Goal: Contribute content: Add original content to the website for others to see

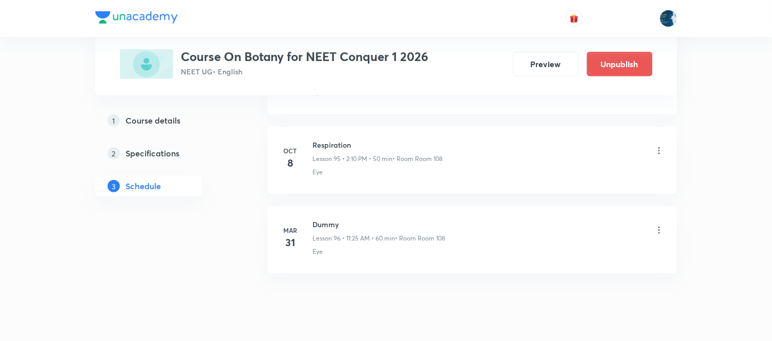
scroll to position [8053, 0]
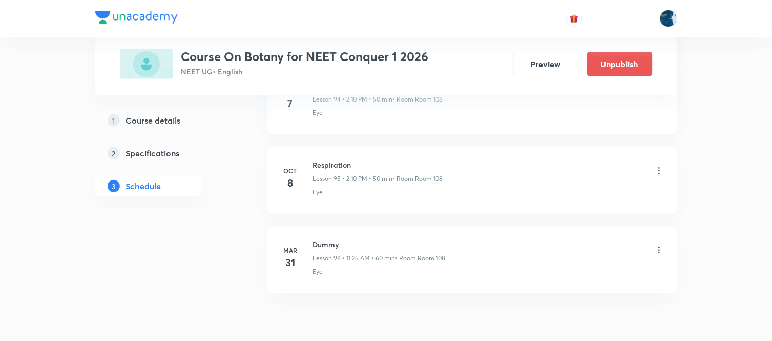
click at [658, 176] on icon at bounding box center [659, 170] width 10 height 10
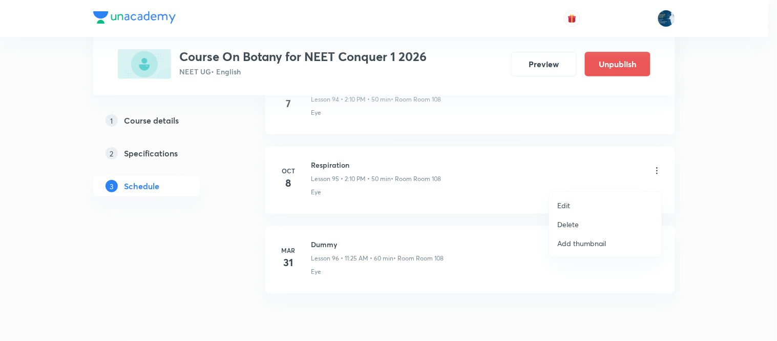
click at [565, 223] on p "Delete" at bounding box center [569, 224] width 22 height 11
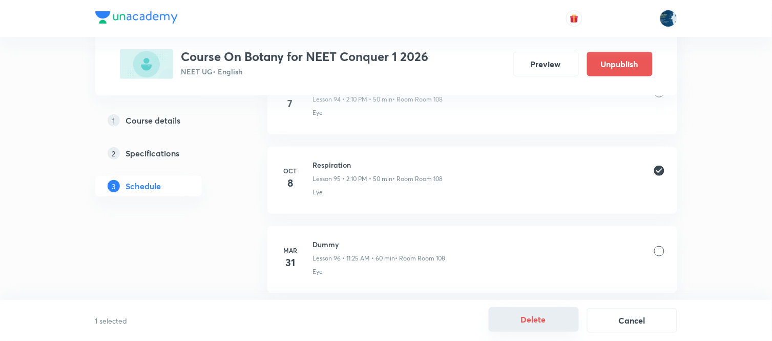
click at [539, 311] on button "Delete" at bounding box center [534, 319] width 90 height 25
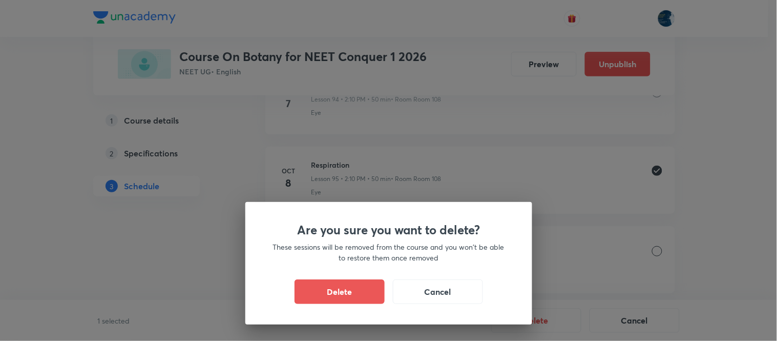
drag, startPoint x: 339, startPoint y: 293, endPoint x: 341, endPoint y: 287, distance: 6.5
click at [340, 292] on button "Delete" at bounding box center [340, 291] width 90 height 25
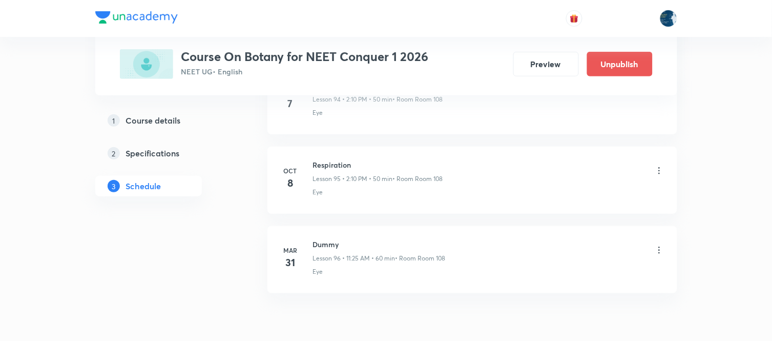
scroll to position [8031, 0]
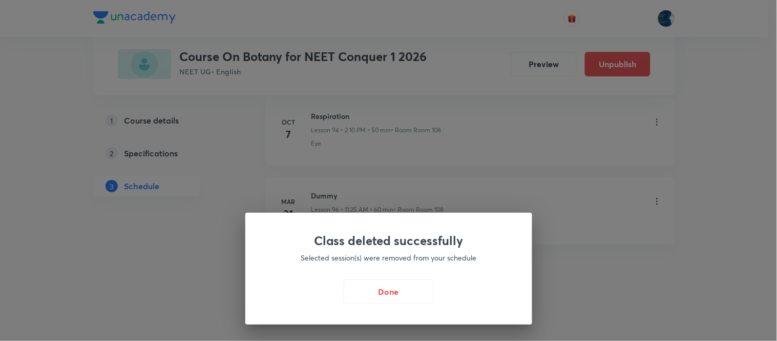
click at [437, 285] on div "Done" at bounding box center [389, 291] width 238 height 25
click at [410, 291] on button "Done" at bounding box center [389, 290] width 90 height 25
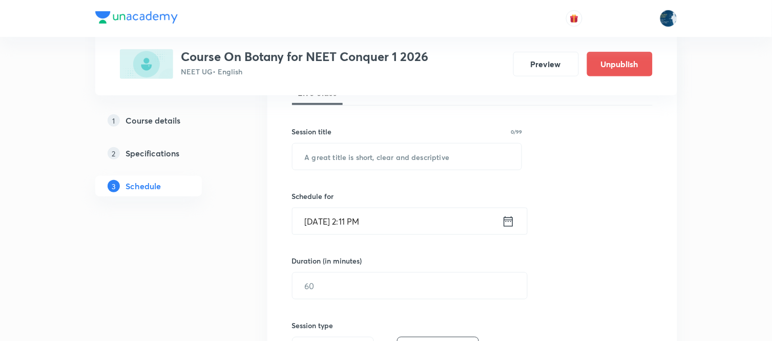
scroll to position [171, 0]
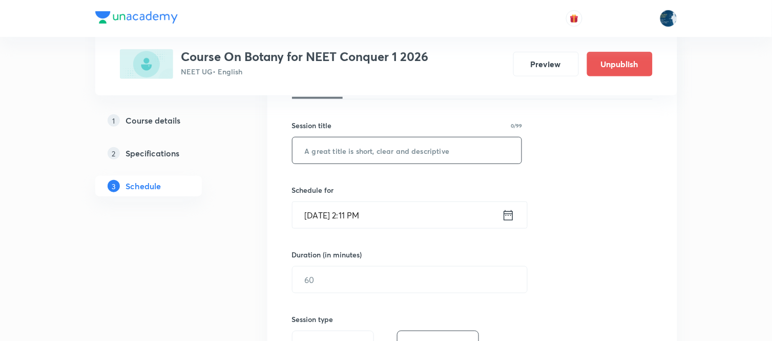
click at [334, 151] on input "text" at bounding box center [406, 150] width 229 height 26
type input "Respiration"
click at [509, 218] on icon at bounding box center [508, 215] width 13 height 14
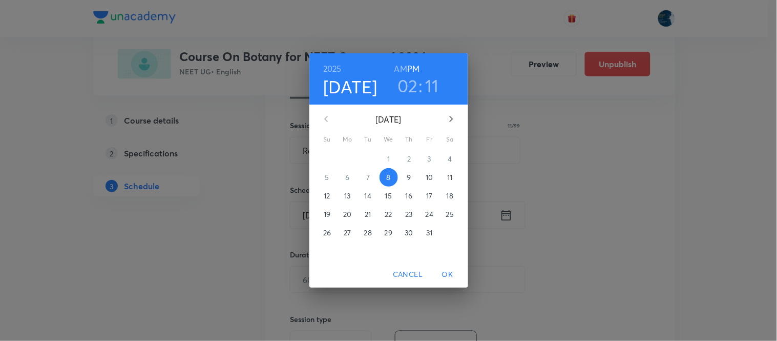
click at [410, 90] on h3 "02" at bounding box center [407, 86] width 20 height 22
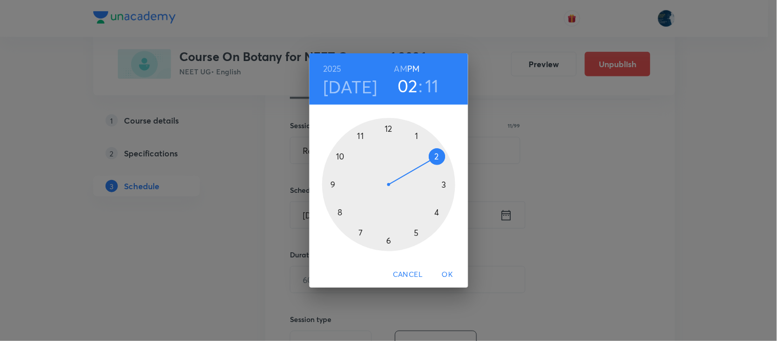
click at [441, 77] on div "02 : 11" at bounding box center [418, 86] width 71 height 22
click at [432, 87] on h3 "11" at bounding box center [432, 86] width 14 height 22
click at [438, 213] on div at bounding box center [388, 184] width 133 height 133
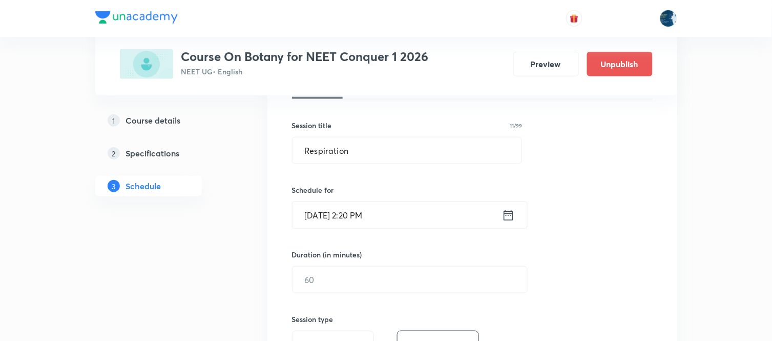
click at [366, 210] on input "Oct 8, 2025, 2:20 PM" at bounding box center [396, 215] width 209 height 26
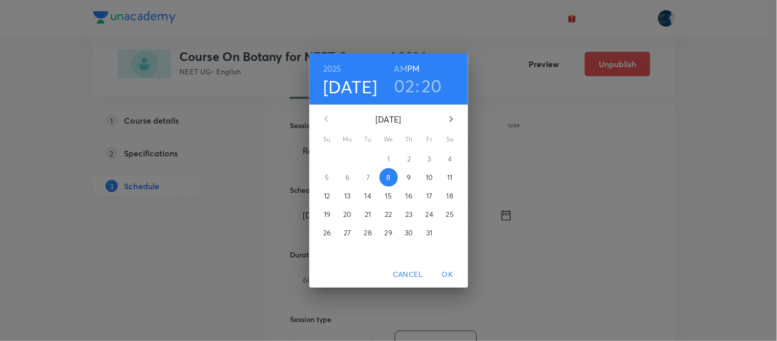
click at [436, 79] on h3 "20" at bounding box center [432, 86] width 20 height 22
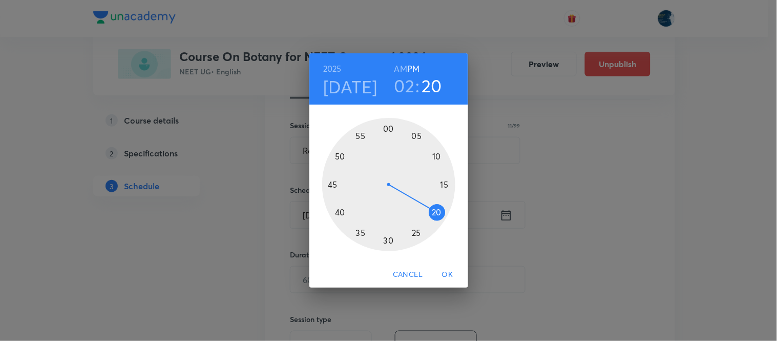
click at [387, 239] on div at bounding box center [388, 184] width 133 height 133
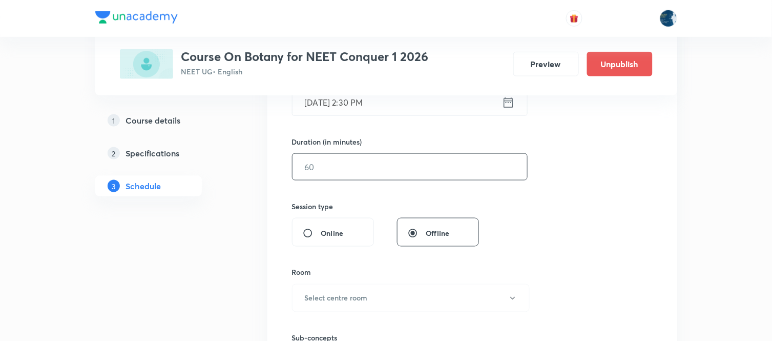
scroll to position [284, 0]
click at [332, 162] on input "text" at bounding box center [409, 166] width 235 height 26
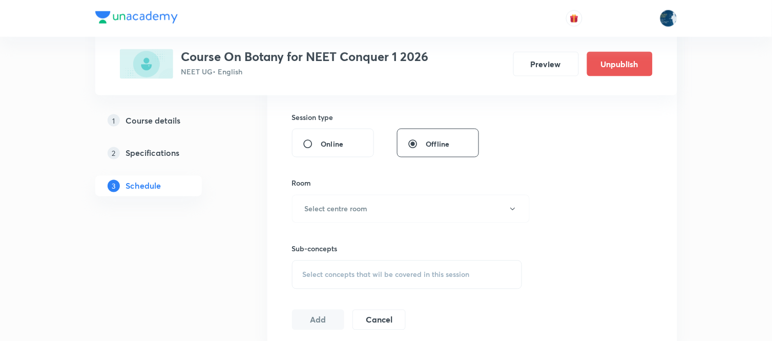
scroll to position [398, 0]
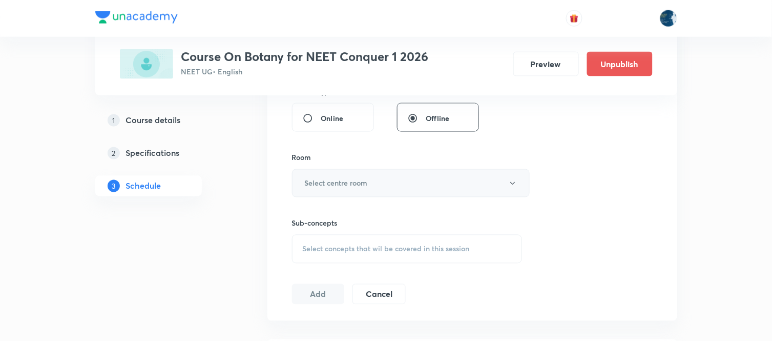
type input "50"
click at [412, 191] on button "Select centre room" at bounding box center [411, 183] width 238 height 28
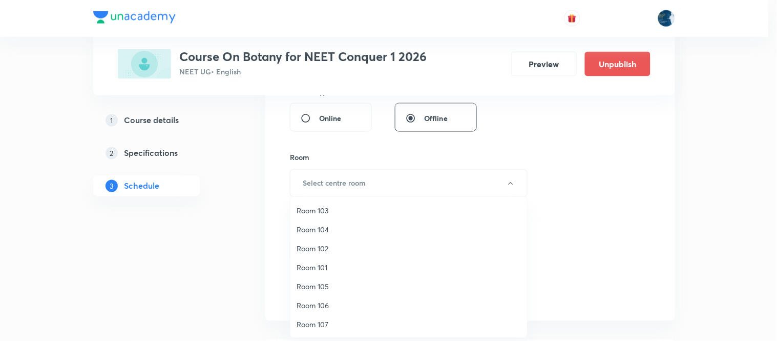
click at [722, 235] on div at bounding box center [388, 170] width 777 height 341
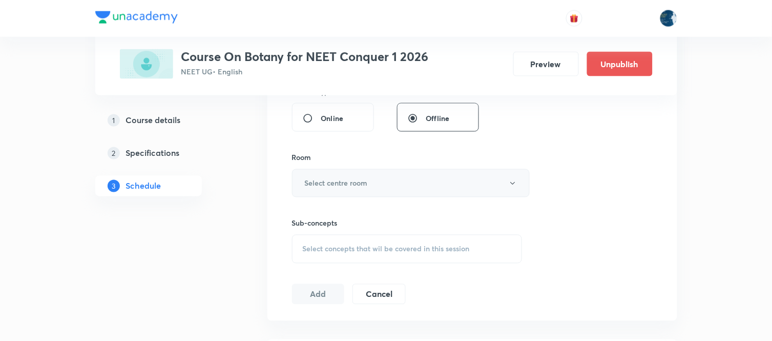
click at [370, 182] on button "Select centre room" at bounding box center [411, 183] width 238 height 28
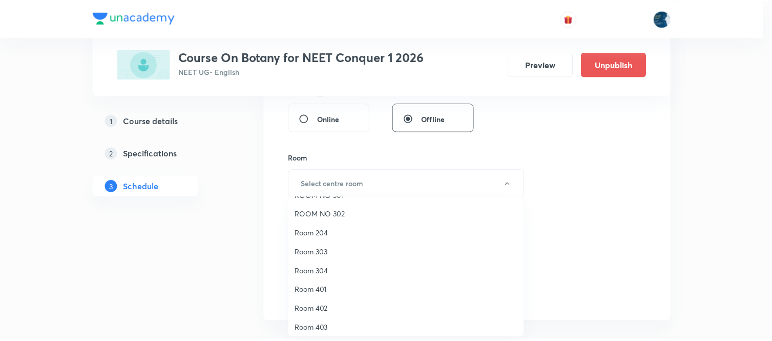
scroll to position [171, 0]
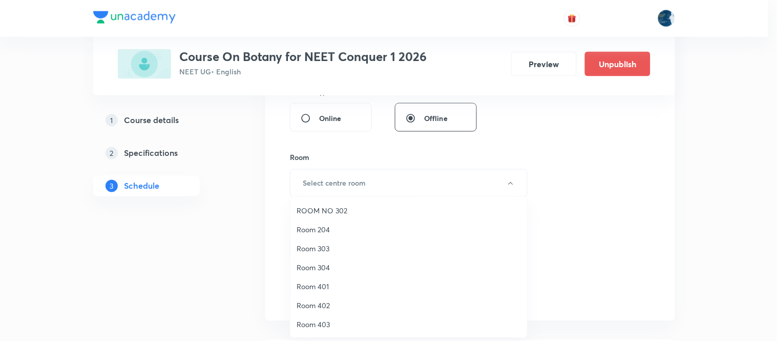
click at [688, 157] on div at bounding box center [388, 170] width 777 height 341
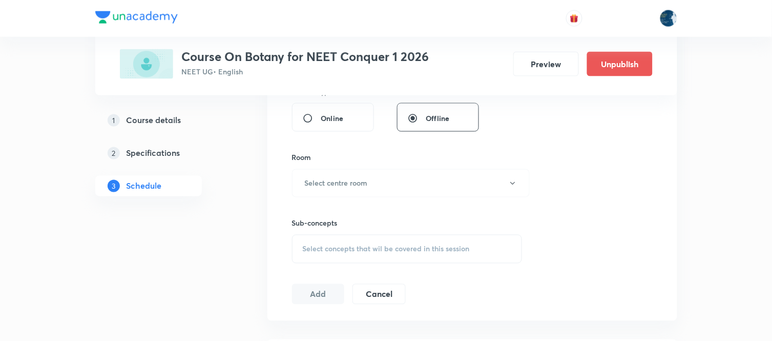
click at [625, 187] on div "Session 96 Live class Session title 11/99 Respiration ​ Schedule for Oct 8, 202…" at bounding box center [472, 63] width 361 height 481
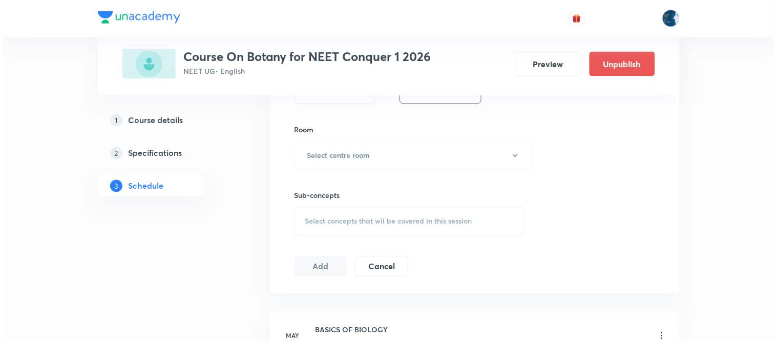
scroll to position [398, 0]
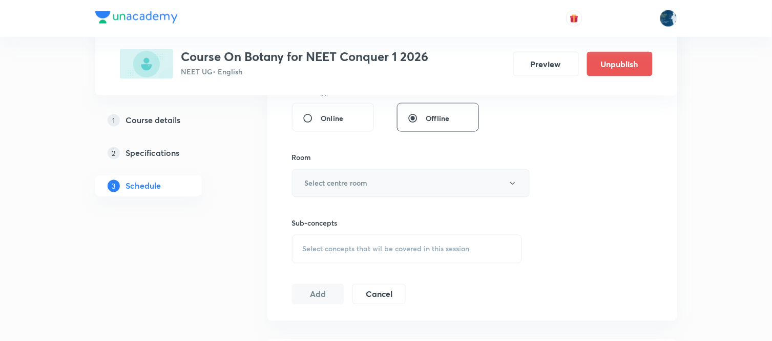
click at [426, 183] on button "Select centre room" at bounding box center [411, 183] width 238 height 28
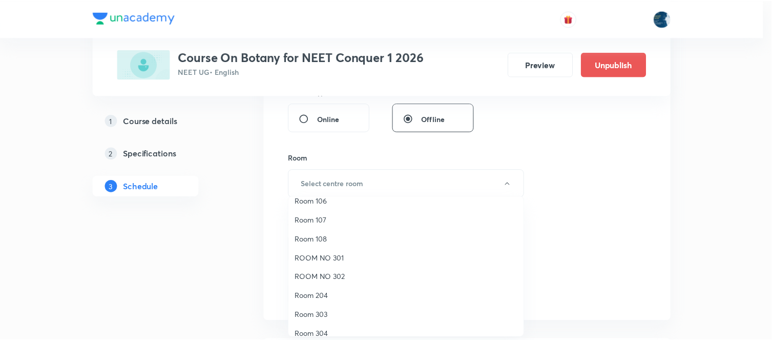
scroll to position [114, 0]
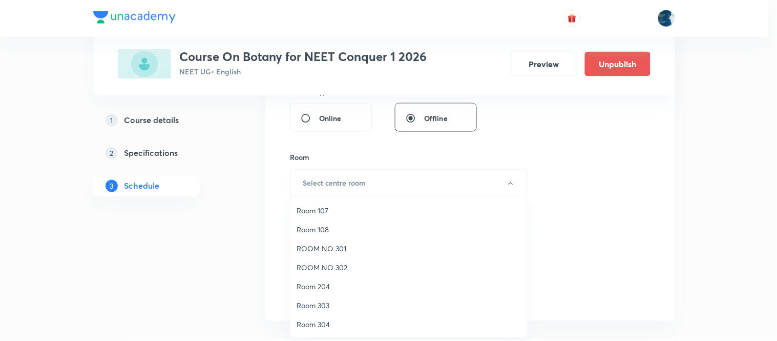
click at [316, 248] on span "ROOM NO 301" at bounding box center [409, 248] width 224 height 11
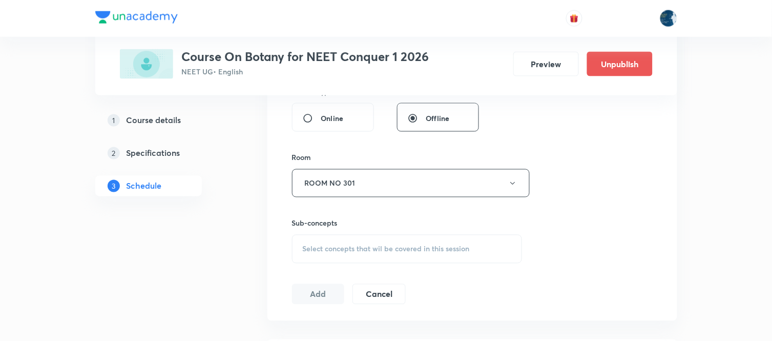
scroll to position [455, 0]
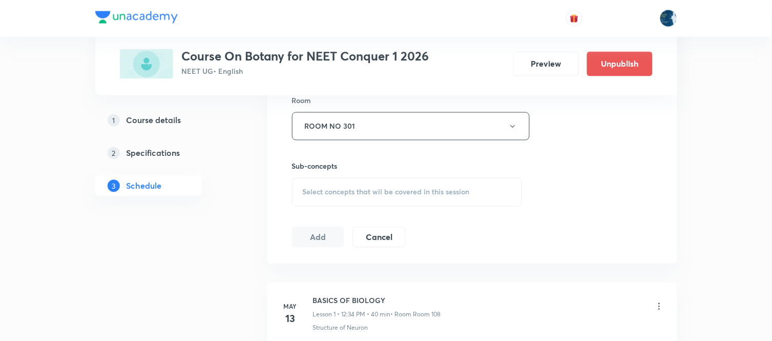
click at [359, 186] on div "Select concepts that wil be covered in this session" at bounding box center [407, 192] width 230 height 29
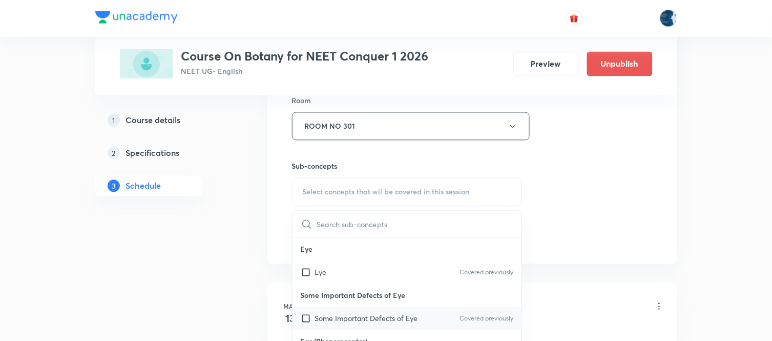
click at [305, 317] on input "checkbox" at bounding box center [308, 318] width 14 height 11
checkbox input "true"
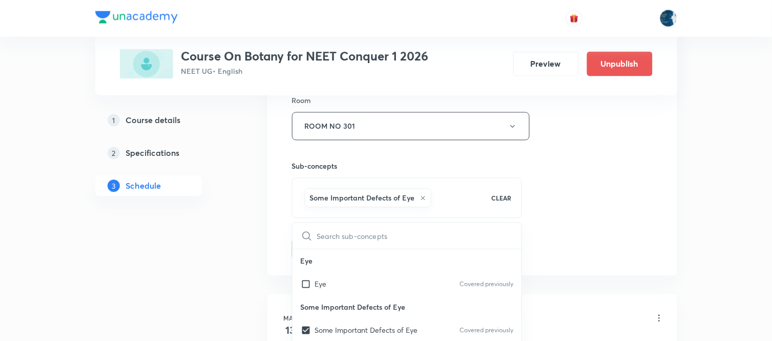
click at [610, 178] on div "Session 96 Live class Session title 11/99 Respiration ​ Schedule for Oct 8, 202…" at bounding box center [472, 12] width 361 height 493
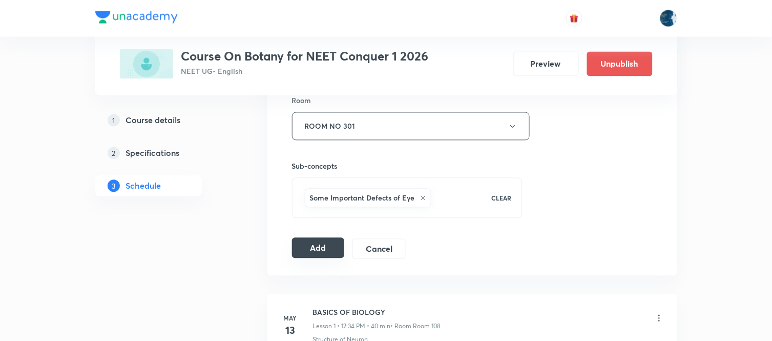
click at [307, 248] on button "Add" at bounding box center [318, 248] width 53 height 20
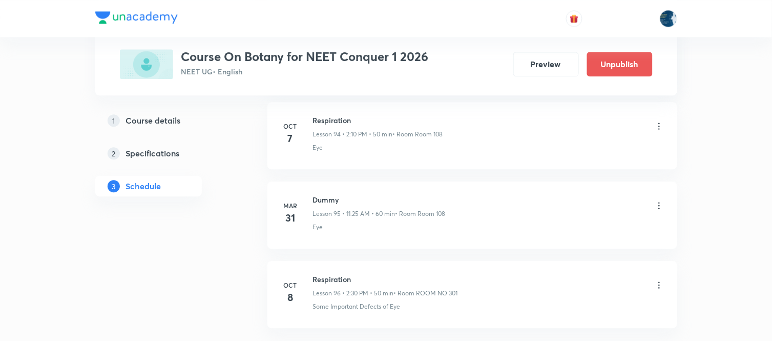
scroll to position [7639, 0]
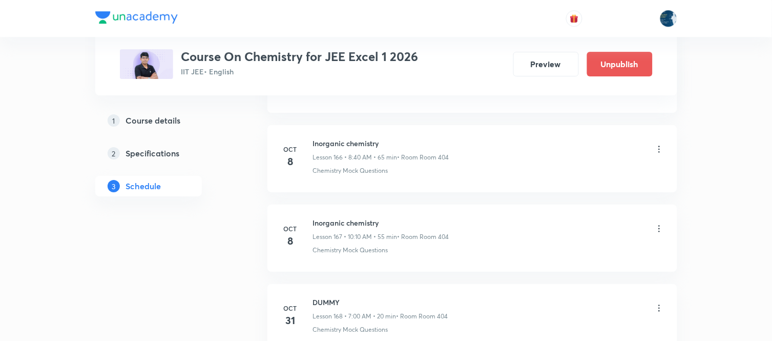
scroll to position [13671, 0]
